Goal: Information Seeking & Learning: Learn about a topic

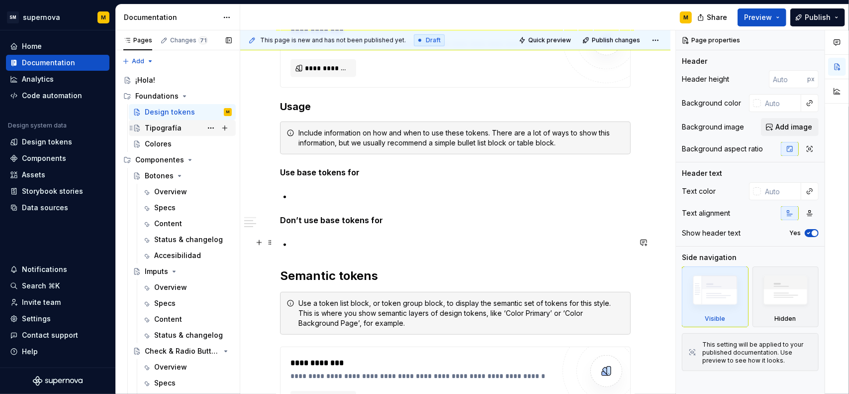
scroll to position [249, 0]
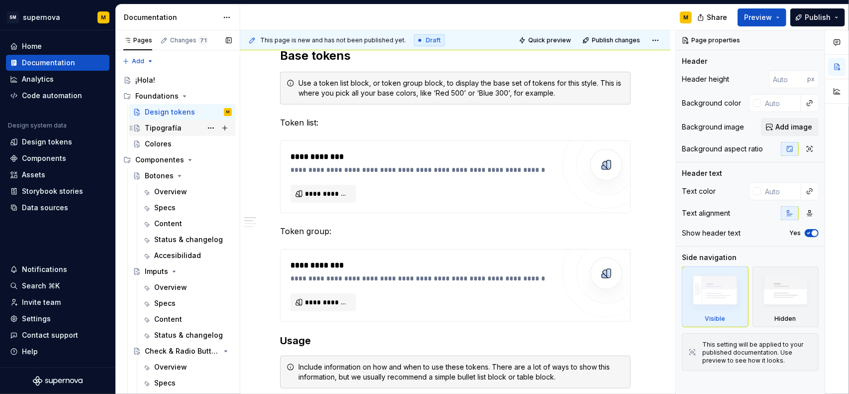
click at [176, 133] on div "Tipografía" at bounding box center [188, 128] width 87 height 14
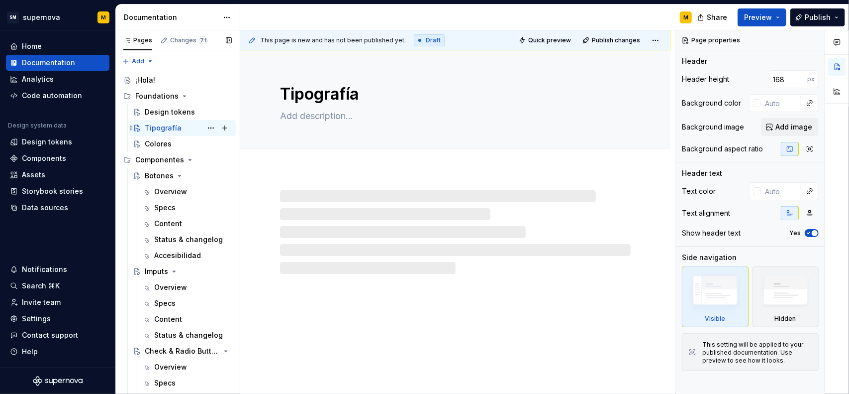
click at [170, 125] on div "Tipografía" at bounding box center [163, 128] width 37 height 10
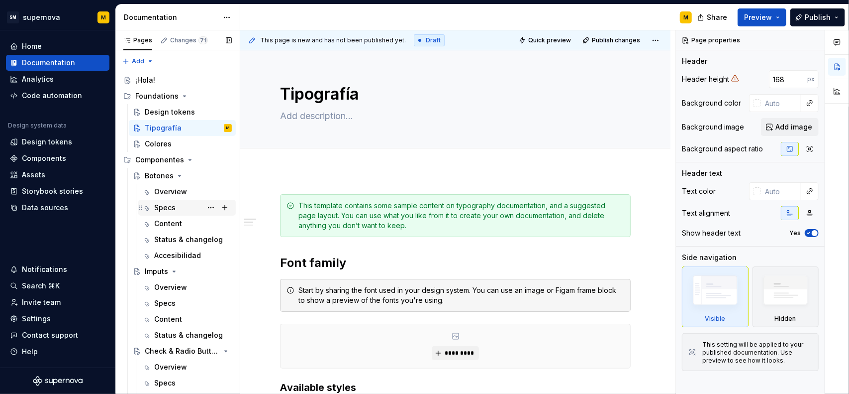
click at [166, 207] on div "Specs" at bounding box center [164, 207] width 21 height 10
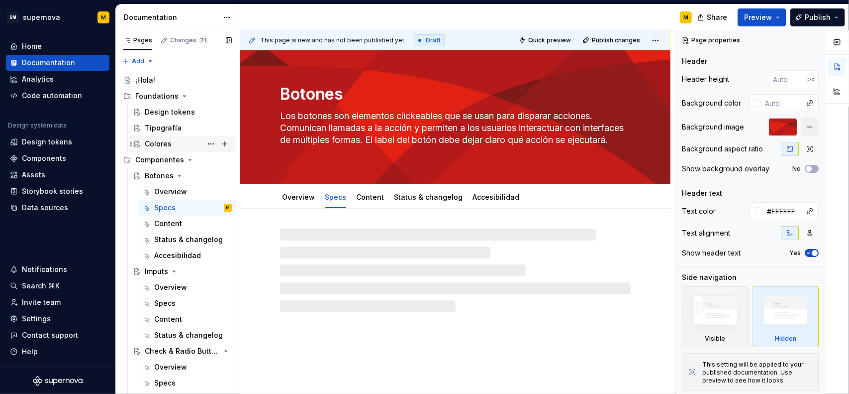
click at [172, 141] on div "Colores" at bounding box center [188, 144] width 87 height 14
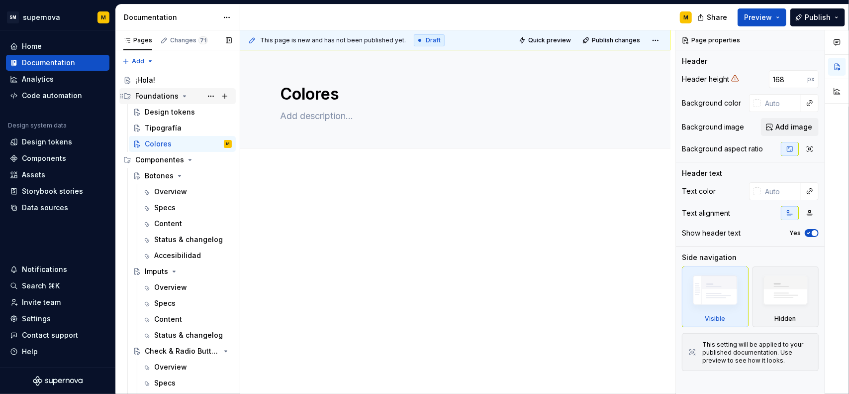
click at [176, 91] on div "Foundations" at bounding box center [156, 96] width 43 height 10
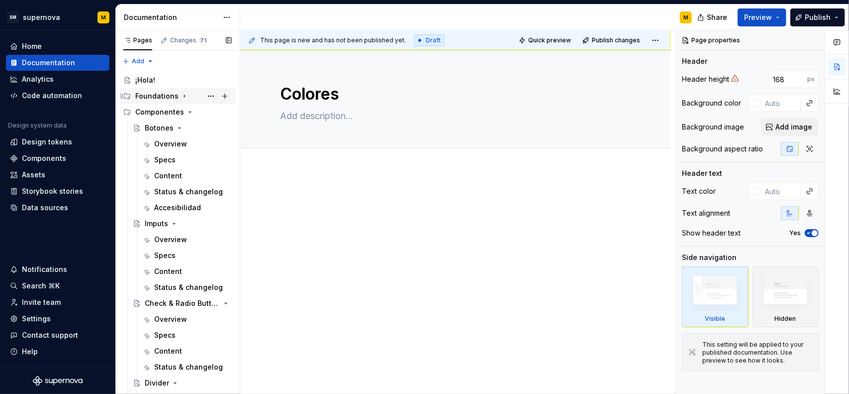
click at [161, 100] on div "Foundations" at bounding box center [156, 96] width 43 height 10
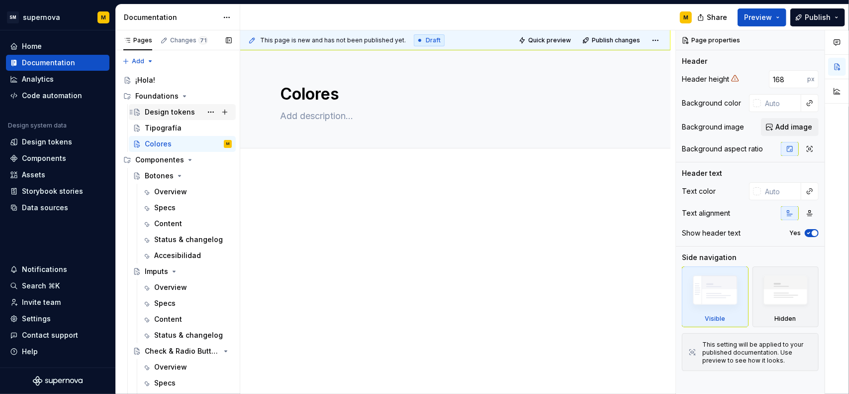
click at [163, 111] on div "Design tokens" at bounding box center [170, 112] width 50 height 10
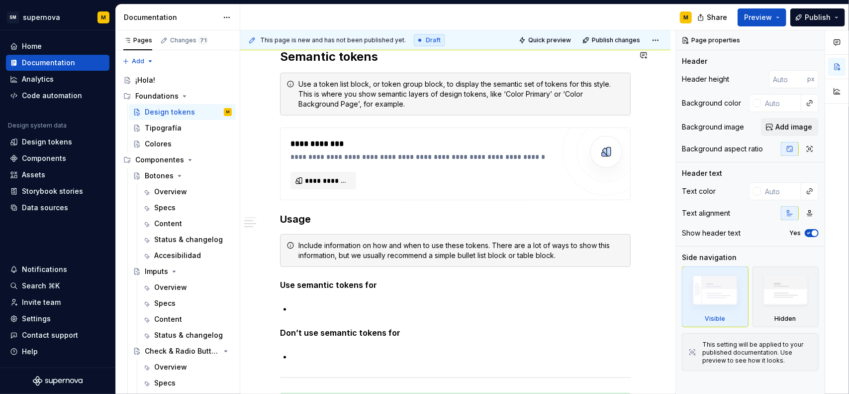
scroll to position [796, 0]
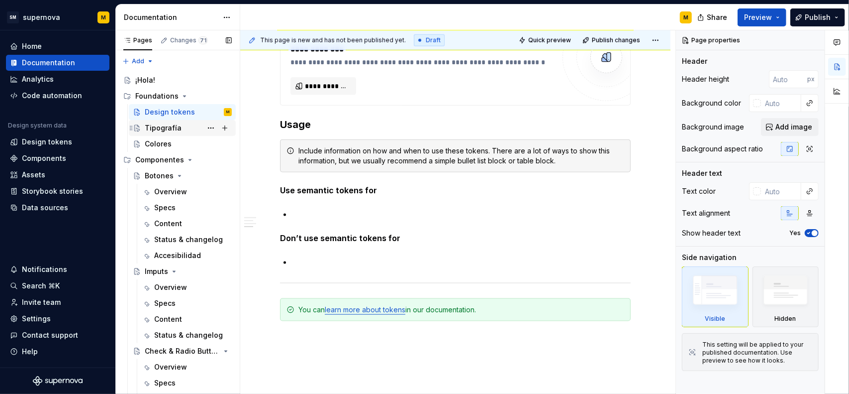
click at [162, 127] on div "Tipografía" at bounding box center [163, 128] width 37 height 10
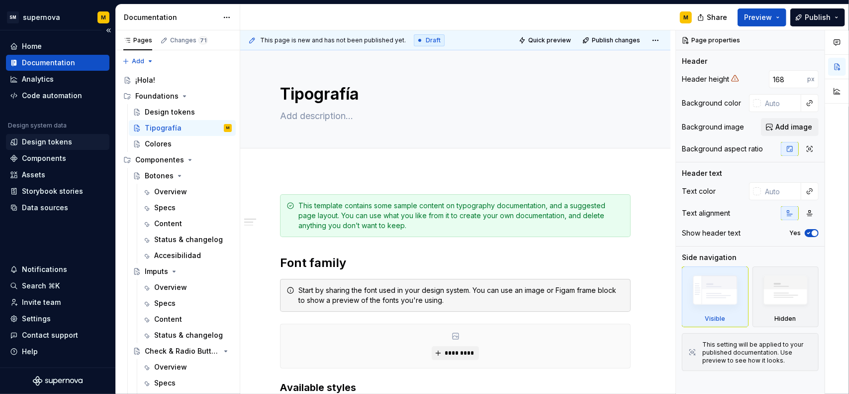
type textarea "*"
click at [57, 141] on div "Design tokens" at bounding box center [47, 142] width 50 height 10
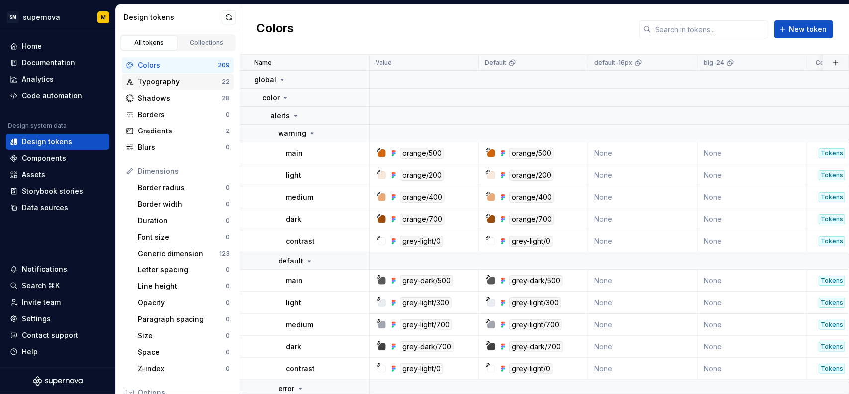
click at [167, 77] on div "Typography" at bounding box center [180, 82] width 84 height 10
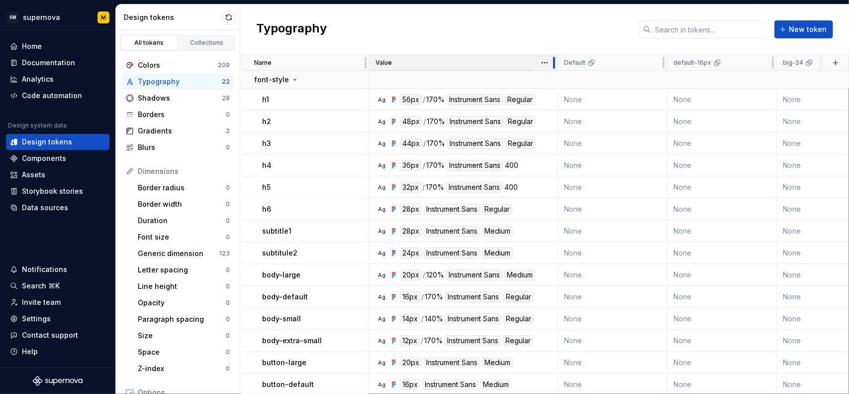
drag, startPoint x: 477, startPoint y: 60, endPoint x: 554, endPoint y: 59, distance: 77.1
click at [554, 59] on div at bounding box center [554, 63] width 8 height 16
click at [183, 74] on div "Typography 22" at bounding box center [178, 82] width 112 height 16
click at [186, 68] on div "Colors" at bounding box center [178, 65] width 80 height 10
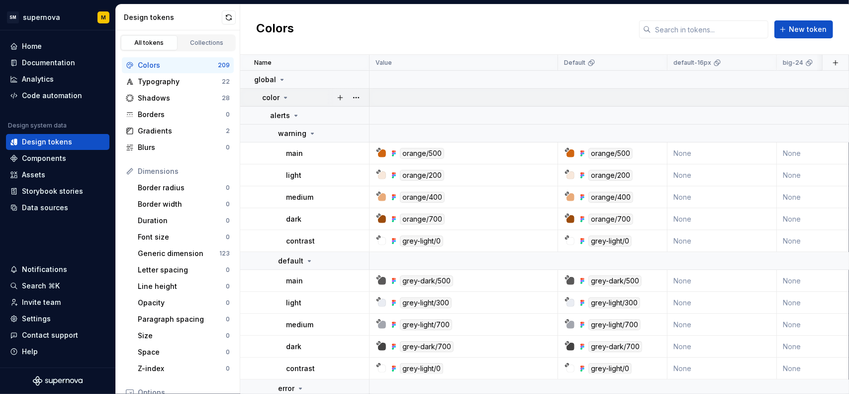
click at [287, 98] on icon at bounding box center [286, 98] width 8 height 8
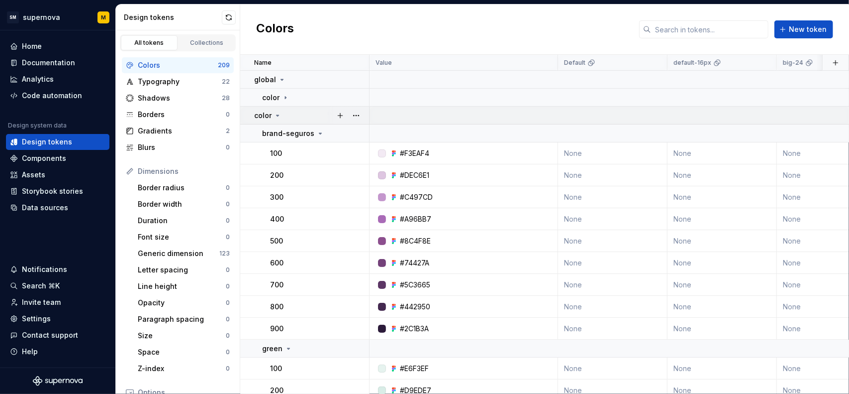
click at [283, 115] on div "color" at bounding box center [311, 115] width 114 height 10
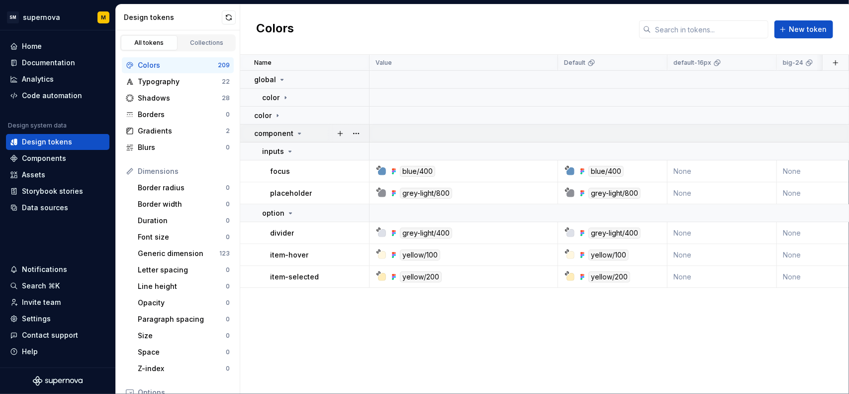
click at [296, 138] on td "component" at bounding box center [304, 133] width 129 height 18
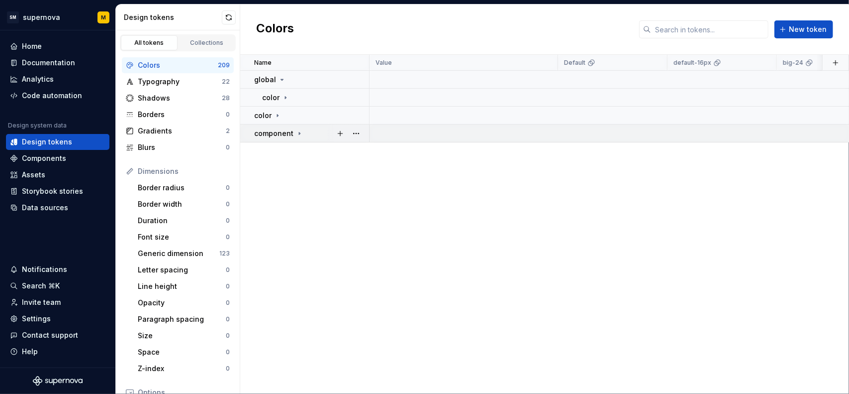
click at [297, 138] on td "component" at bounding box center [304, 133] width 129 height 18
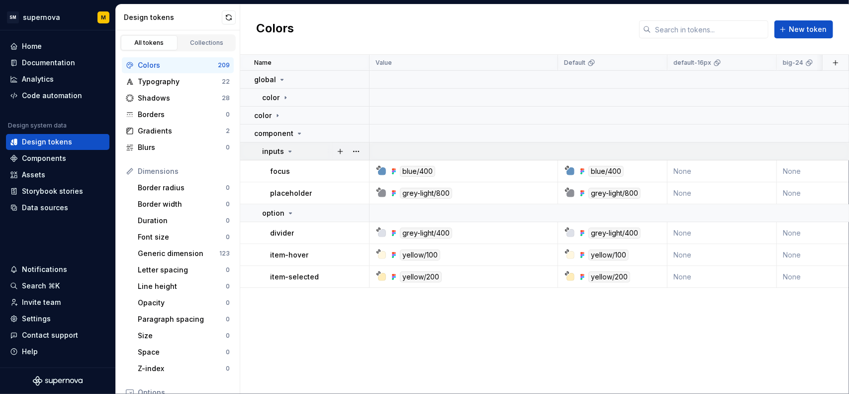
click at [293, 156] on td "inputs" at bounding box center [304, 151] width 129 height 18
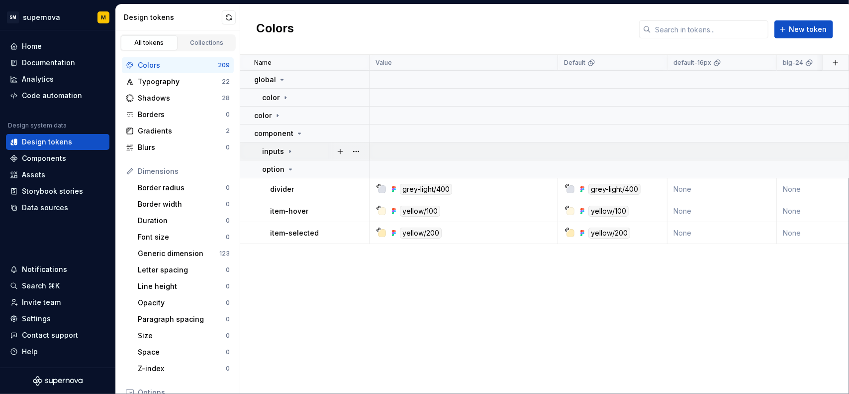
click at [293, 155] on div "inputs" at bounding box center [315, 151] width 106 height 10
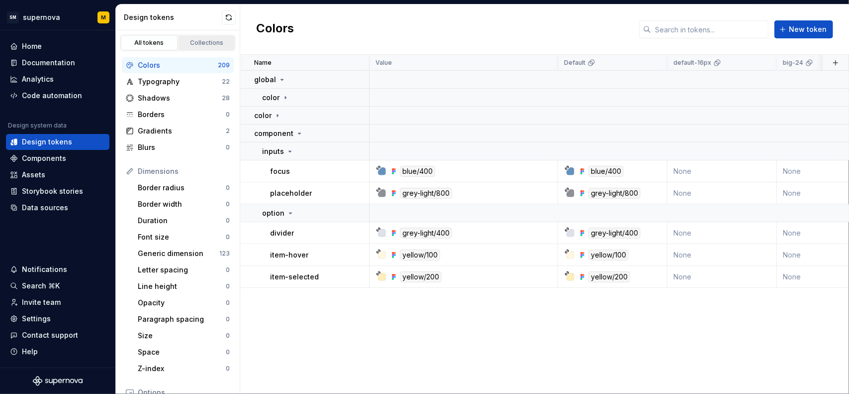
click at [194, 39] on div "Collections" at bounding box center [207, 43] width 50 height 8
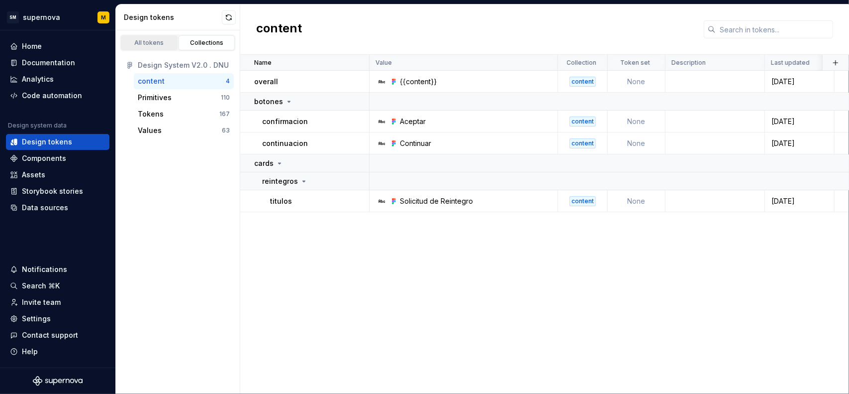
click at [156, 42] on div "All tokens" at bounding box center [149, 43] width 50 height 8
